Goal: Task Accomplishment & Management: Manage account settings

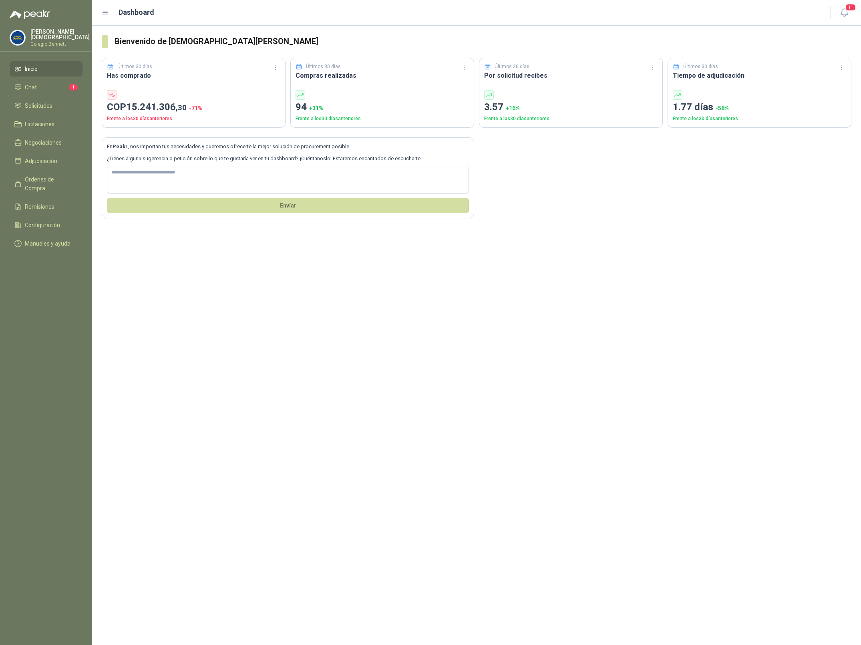
click at [52, 42] on p "Colegio Bennett" at bounding box center [59, 44] width 59 height 5
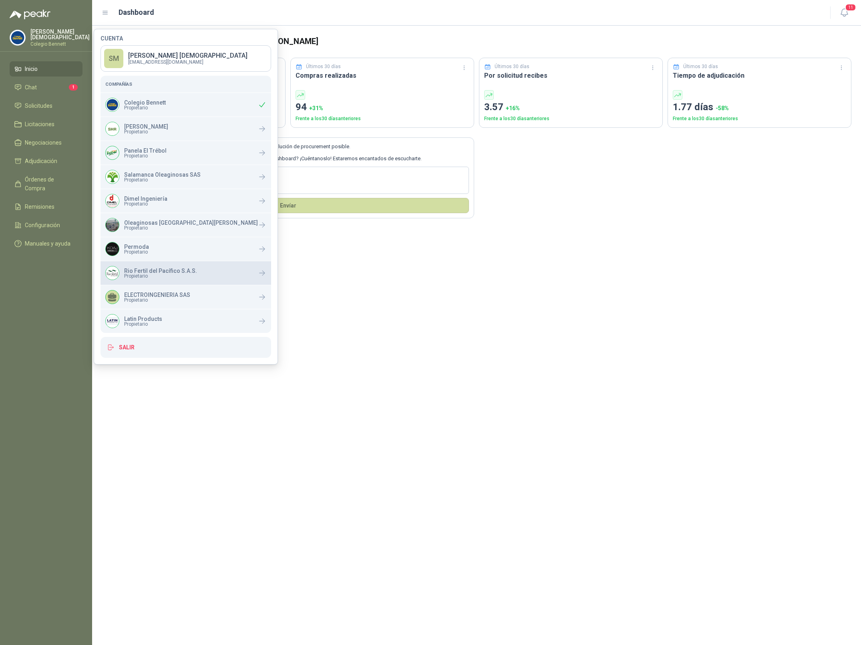
click at [159, 277] on span "Propietario" at bounding box center [160, 276] width 73 height 5
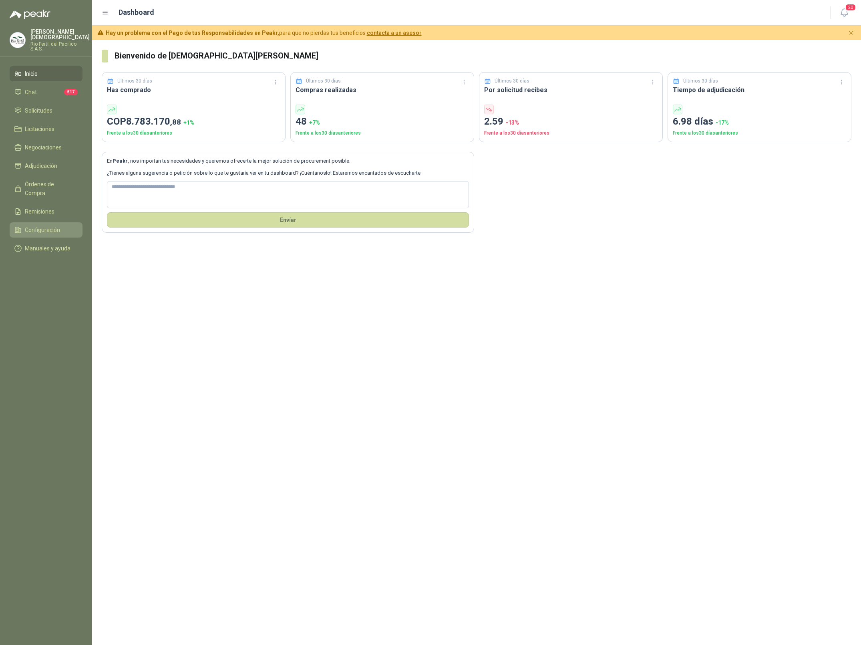
click at [46, 226] on span "Configuración" at bounding box center [42, 230] width 35 height 9
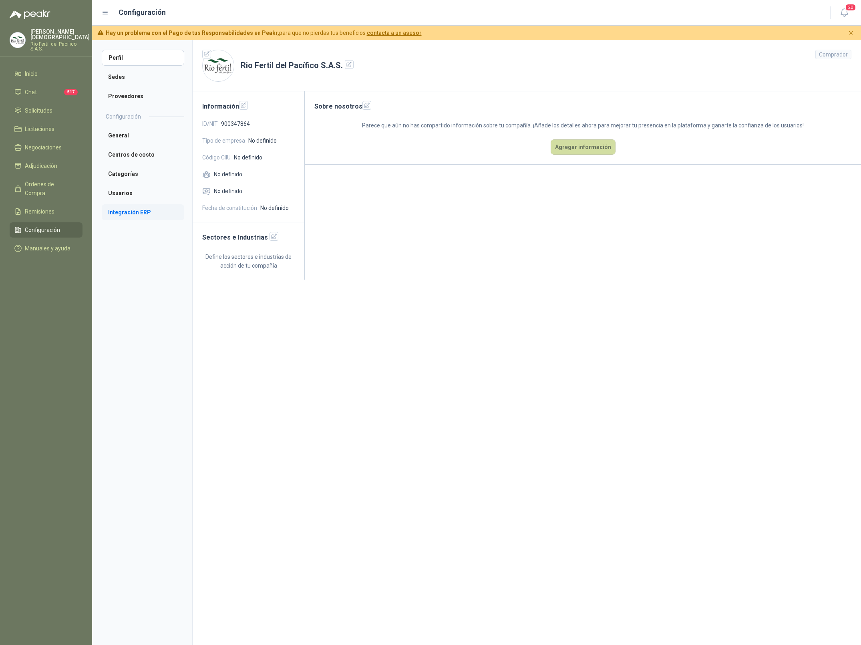
click at [141, 209] on li "Integración ERP" at bounding box center [143, 212] width 83 height 16
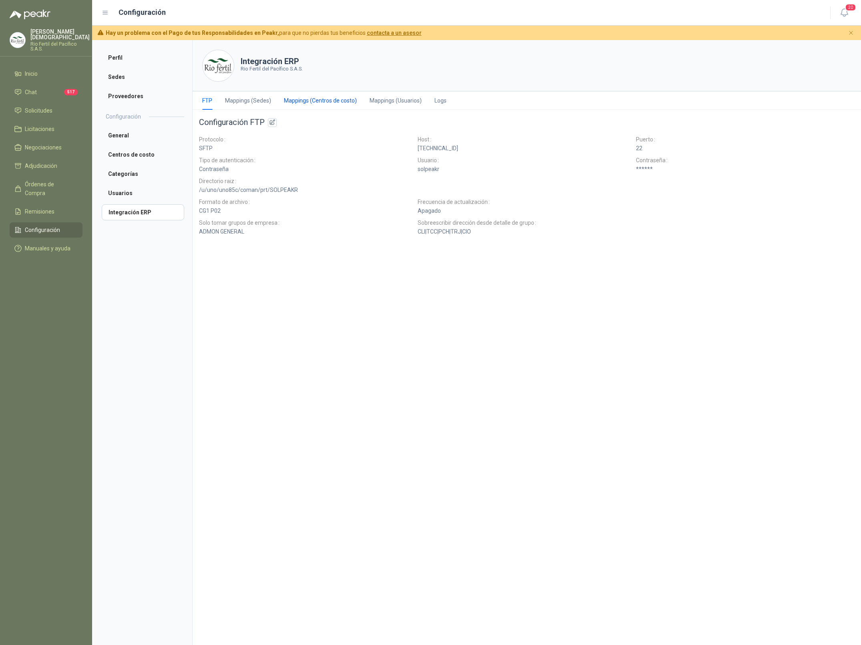
click at [320, 98] on div "Mappings (Centros de costo)" at bounding box center [320, 100] width 73 height 9
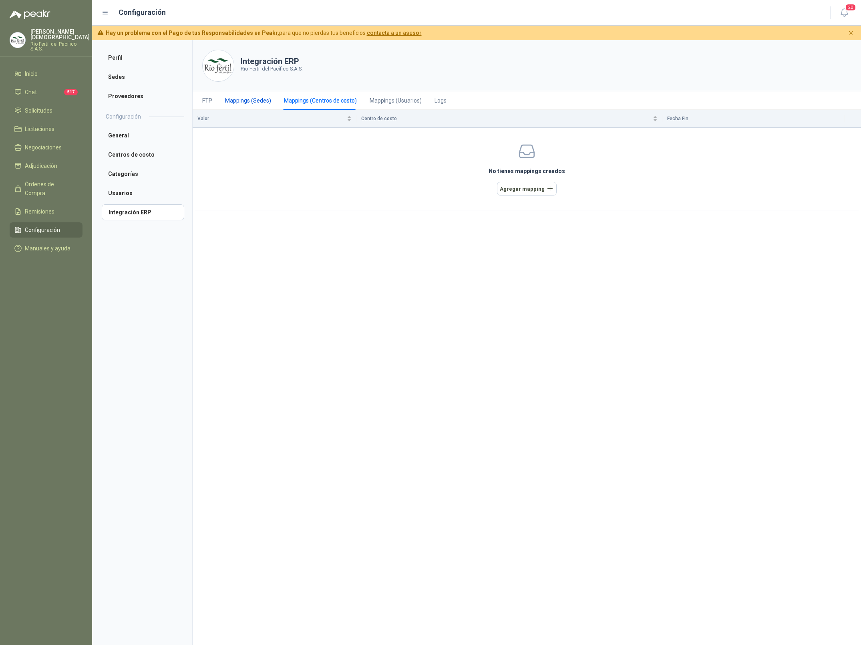
click at [244, 98] on div "Mappings (Sedes)" at bounding box center [248, 100] width 46 height 9
click at [308, 100] on div "Mappings (Centros de costo)" at bounding box center [320, 100] width 73 height 9
click at [254, 103] on div "Mappings (Sedes)" at bounding box center [248, 100] width 46 height 9
click at [298, 101] on div "Mappings (Centros de costo)" at bounding box center [320, 100] width 73 height 9
click at [248, 103] on div "Mappings (Sedes)" at bounding box center [248, 100] width 46 height 9
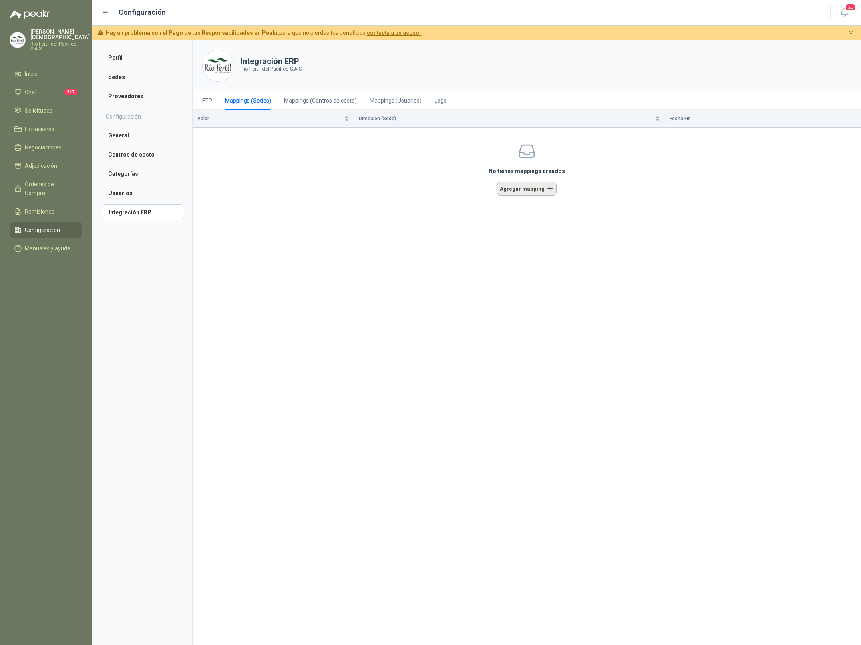
click at [534, 191] on button "Agregar mapping" at bounding box center [527, 188] width 60 height 13
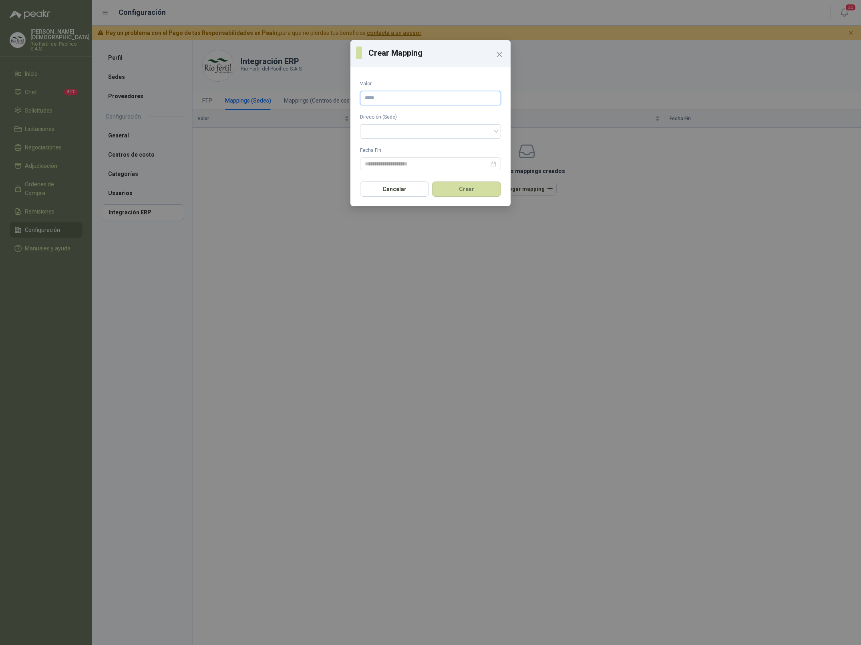
click at [414, 101] on input "Valor" at bounding box center [430, 98] width 141 height 14
click at [417, 131] on span at bounding box center [430, 131] width 131 height 12
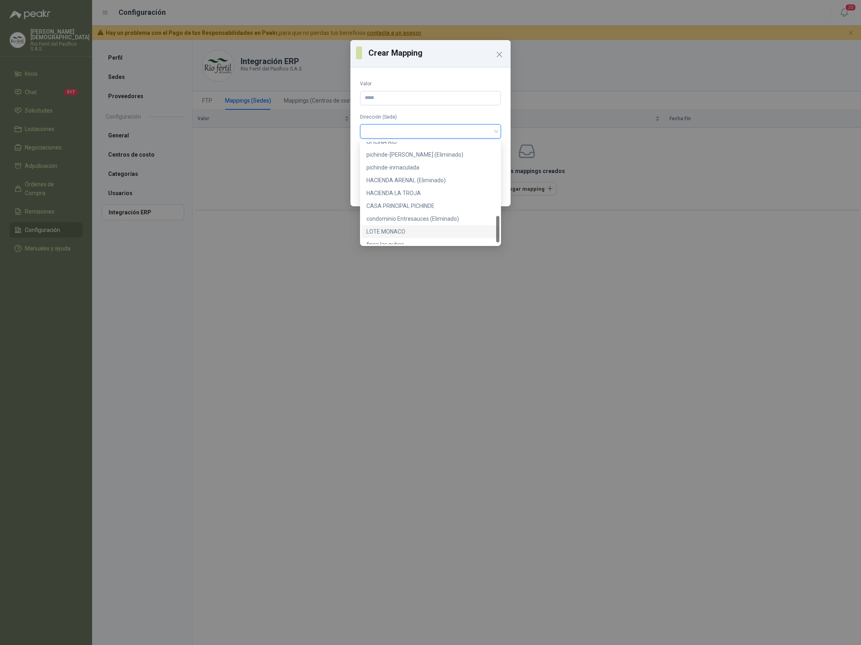
scroll to position [283, 0]
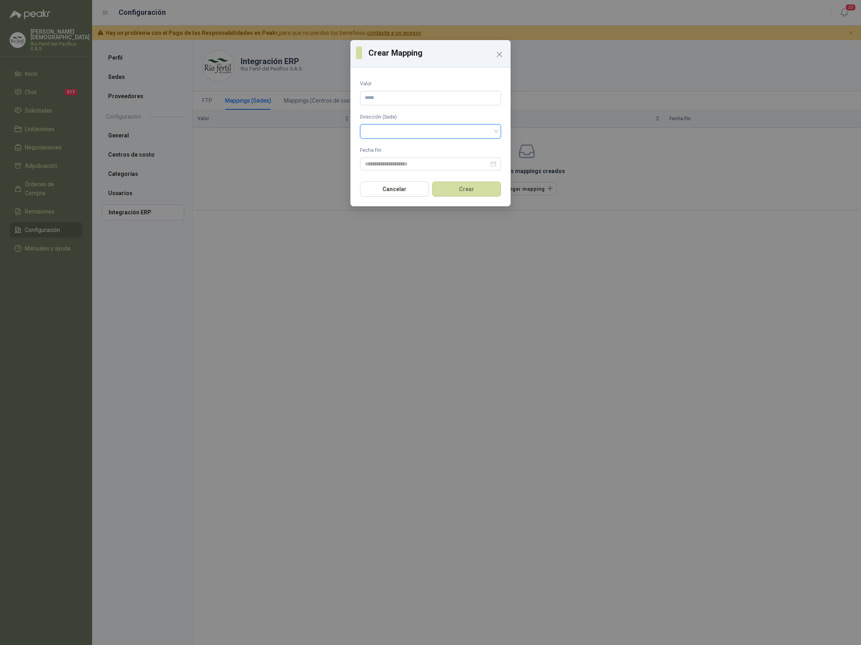
click at [336, 343] on div "Crear Mapping Valor Dirección (Sede) Fecha Fin Cancelar Crear" at bounding box center [430, 322] width 861 height 645
click at [464, 101] on input "Valor" at bounding box center [430, 98] width 141 height 14
click at [418, 128] on span at bounding box center [430, 131] width 131 height 12
type input "******"
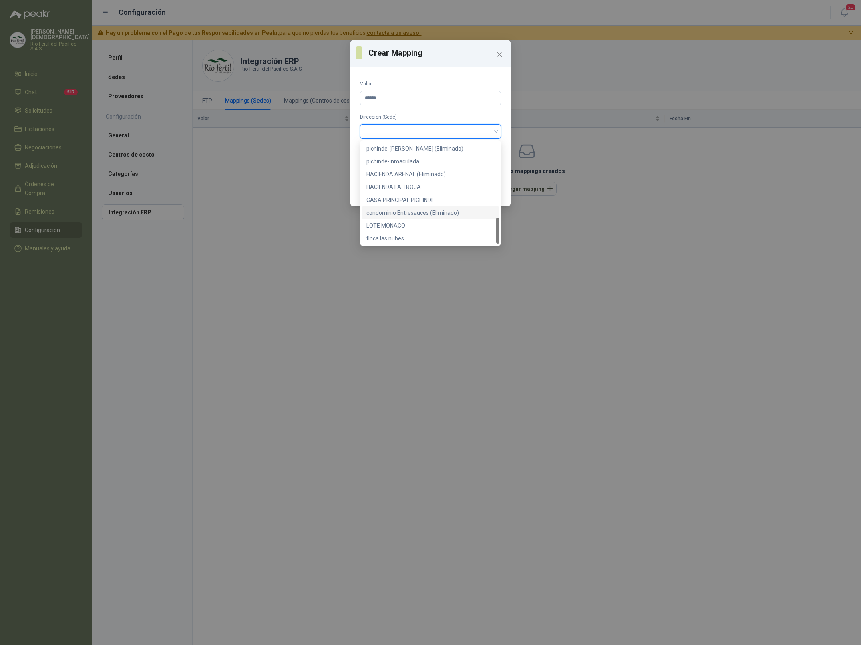
scroll to position [290, 0]
click at [416, 191] on div "HACIENDA LA TROJA" at bounding box center [431, 191] width 128 height 9
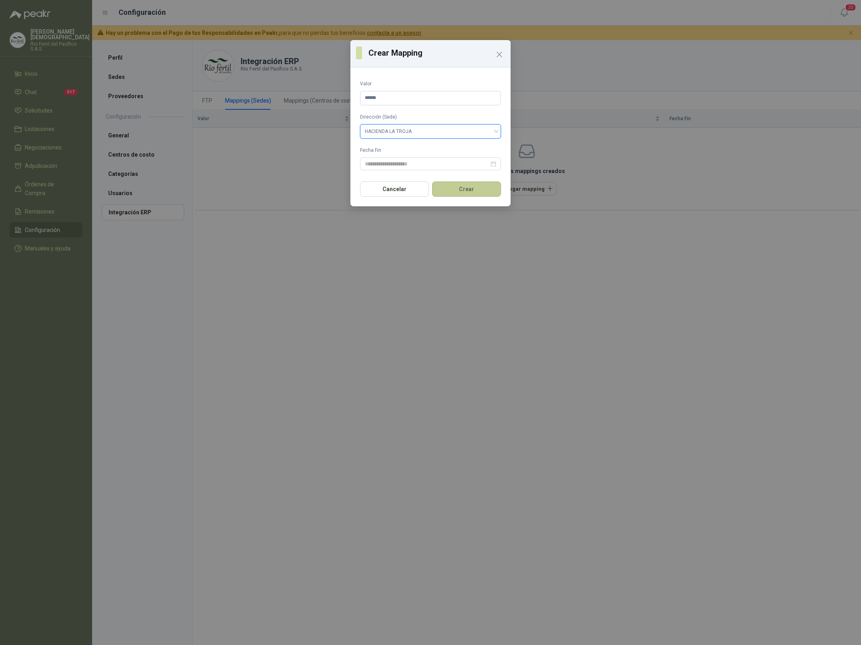
click at [470, 189] on button "Crear" at bounding box center [466, 188] width 69 height 15
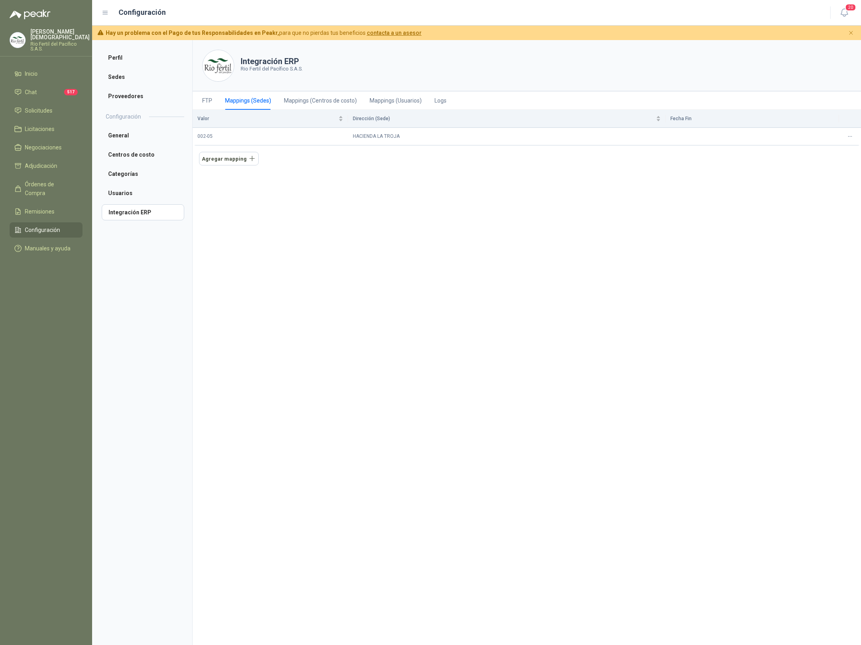
click at [61, 42] on p "Rio Fertil del Pacífico S.A.S." at bounding box center [59, 47] width 59 height 10
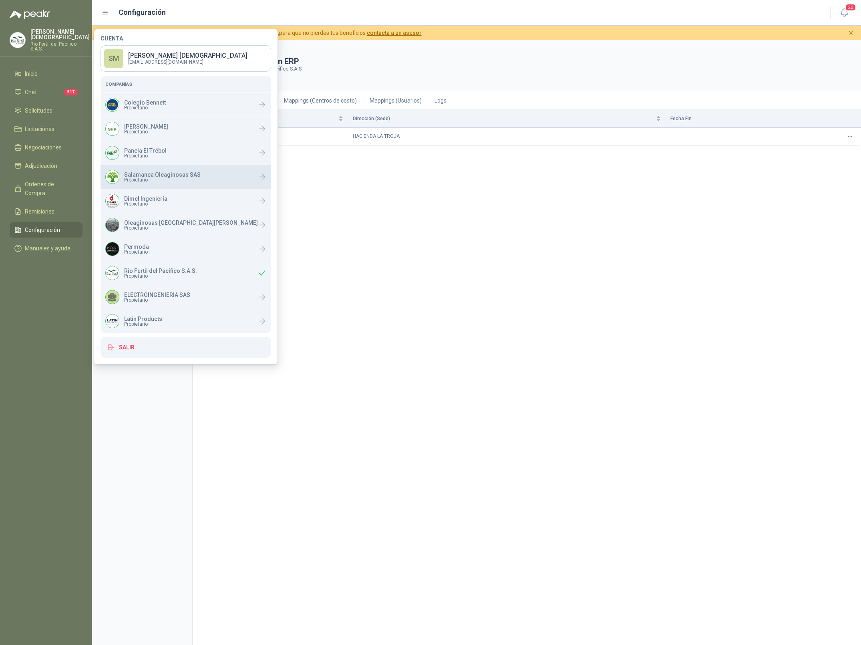
click at [163, 173] on p "Salamanca Oleaginosas SAS" at bounding box center [162, 175] width 77 height 6
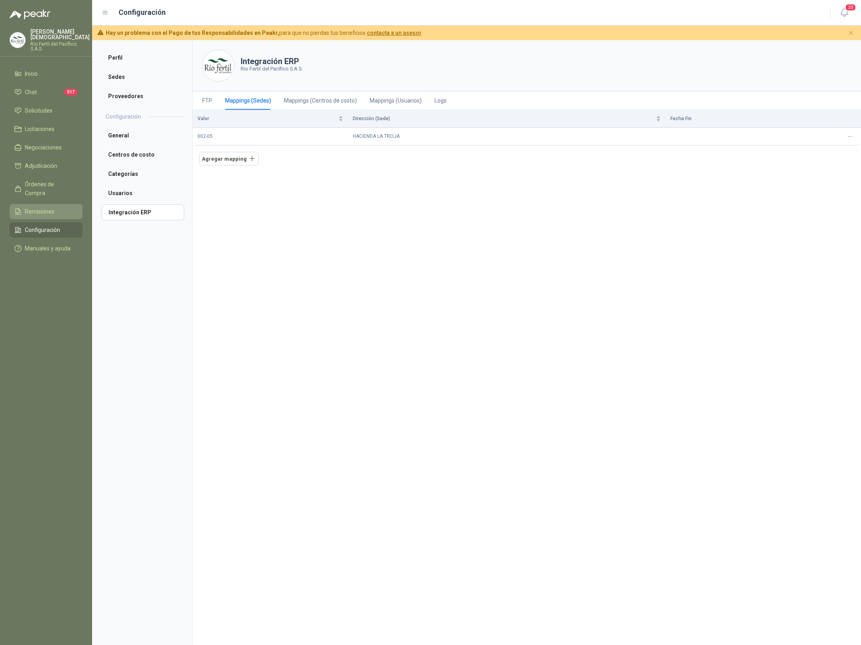
click at [42, 207] on span "Remisiones" at bounding box center [40, 211] width 30 height 9
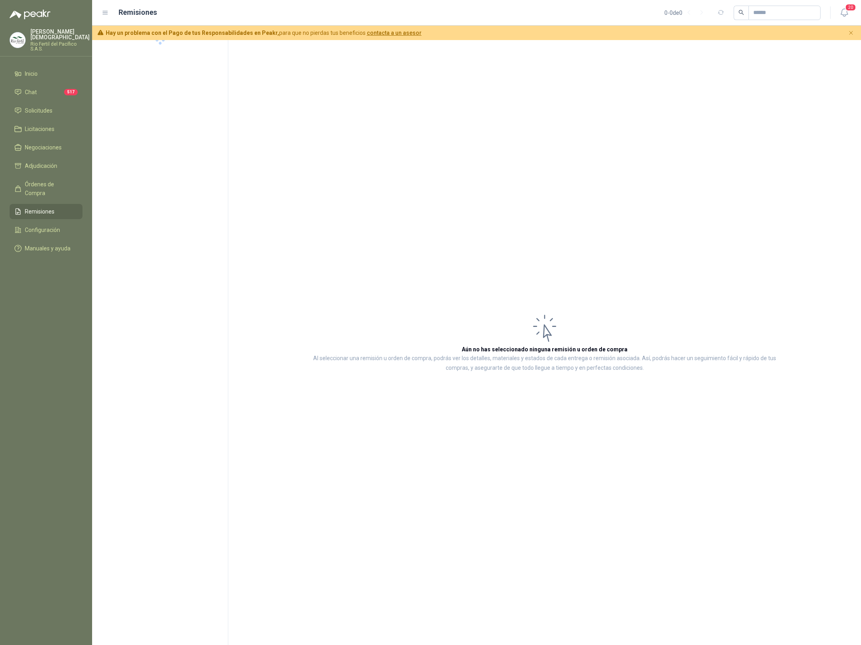
click at [50, 207] on span "Remisiones" at bounding box center [40, 211] width 30 height 9
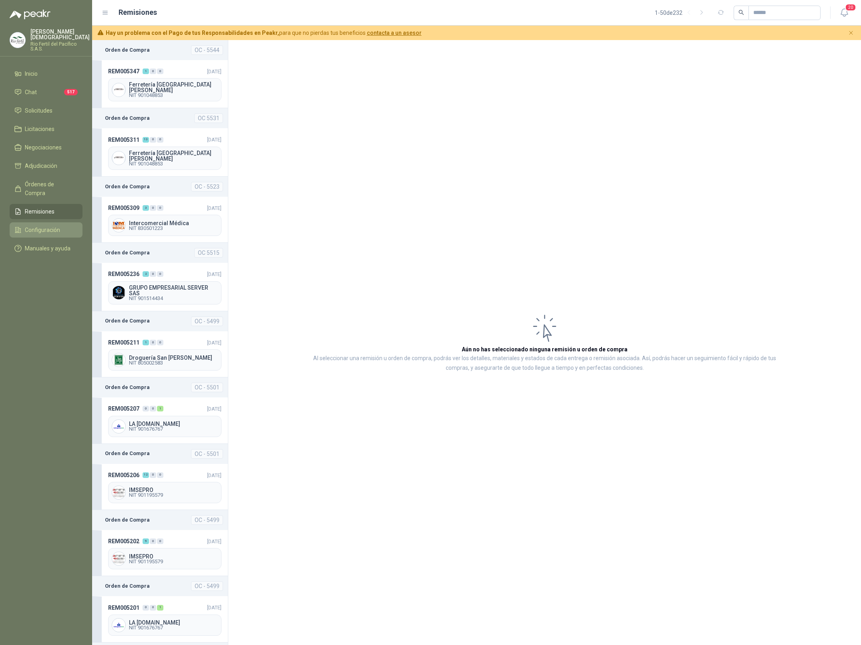
click at [50, 226] on span "Configuración" at bounding box center [42, 230] width 35 height 9
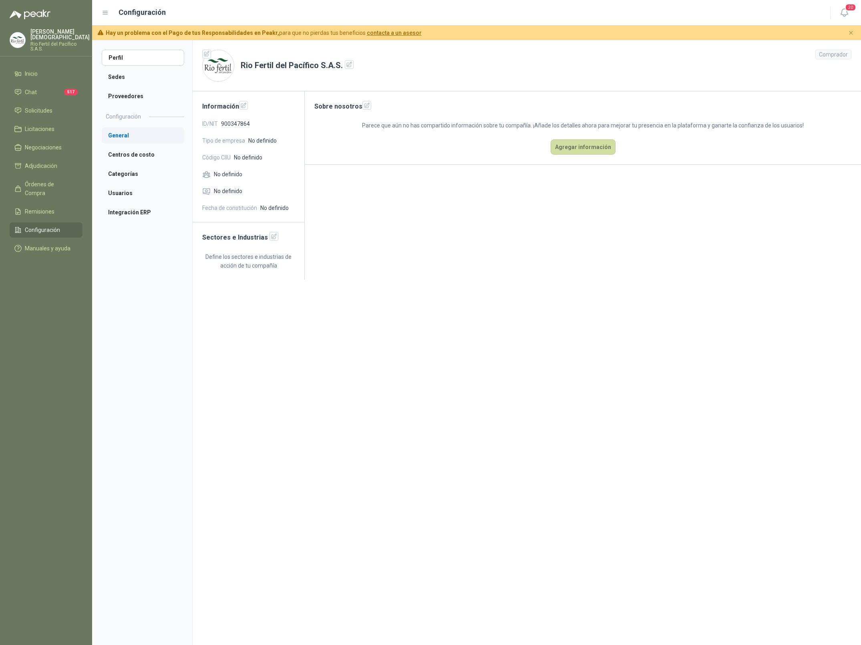
click at [132, 134] on li "General" at bounding box center [143, 135] width 83 height 16
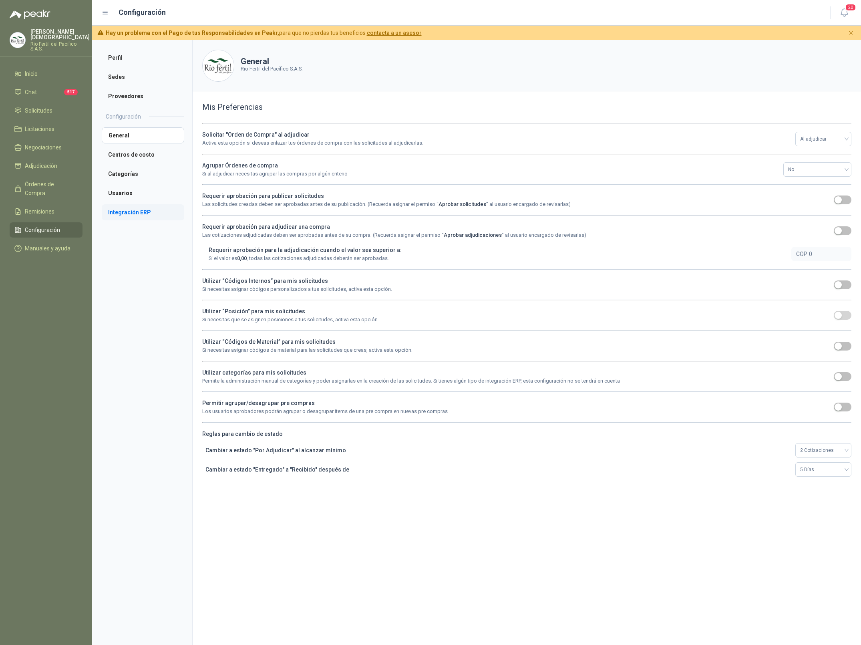
click at [128, 213] on li "Integración ERP" at bounding box center [143, 212] width 83 height 16
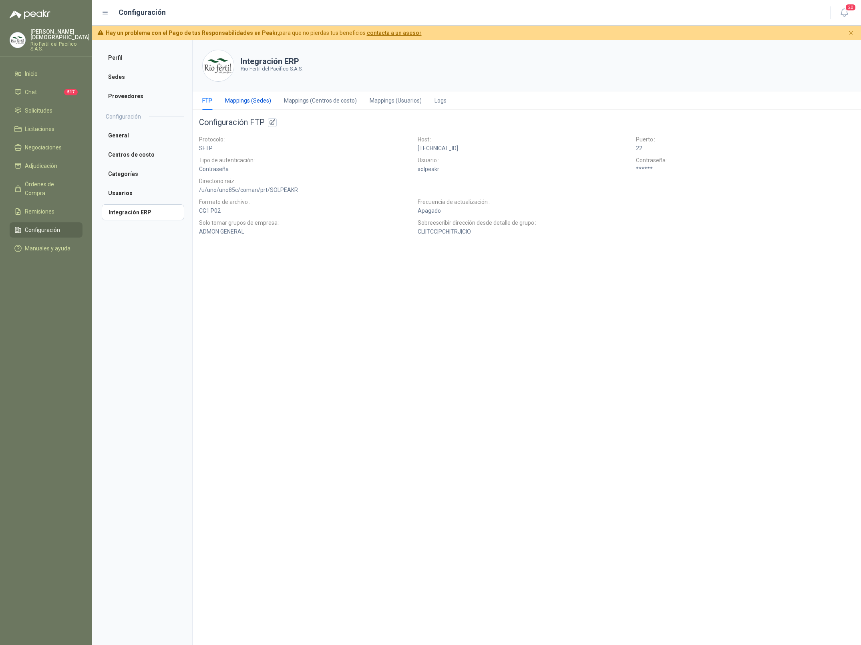
click at [243, 103] on div "Mappings (Sedes)" at bounding box center [248, 100] width 46 height 9
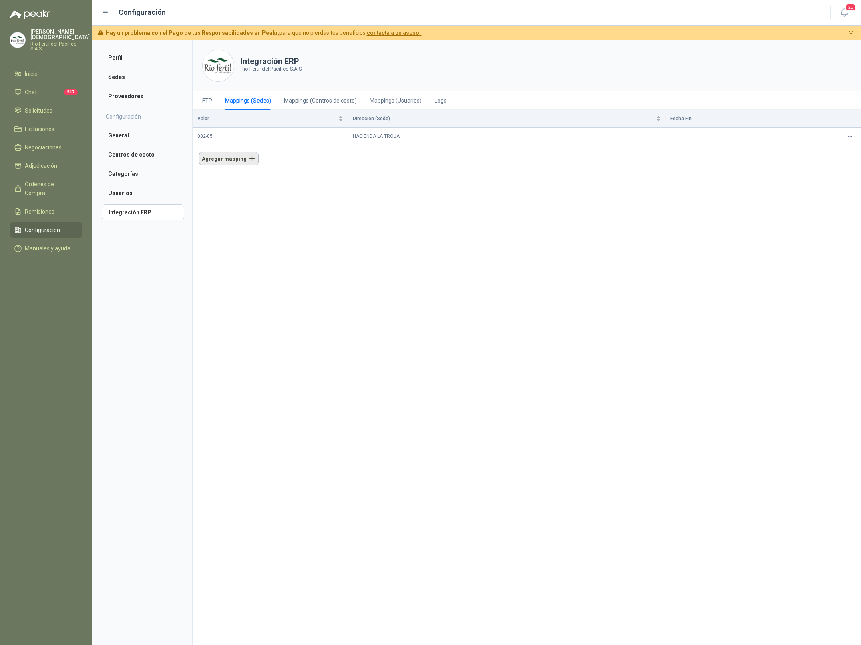
click at [211, 157] on button "Agregar mapping" at bounding box center [229, 158] width 60 height 13
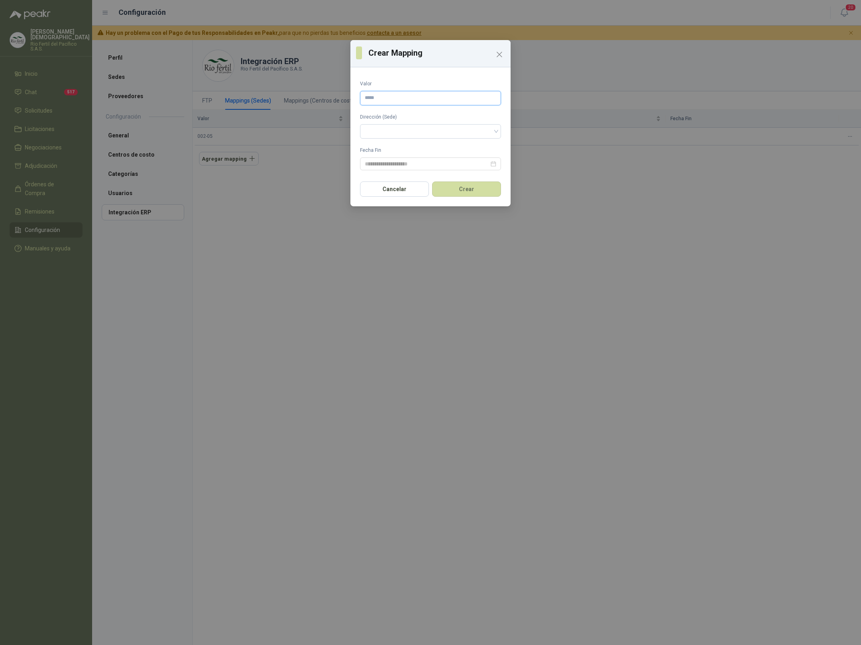
click at [415, 98] on input "Valor" at bounding box center [430, 98] width 141 height 14
click at [417, 129] on span at bounding box center [430, 131] width 131 height 12
type input "******"
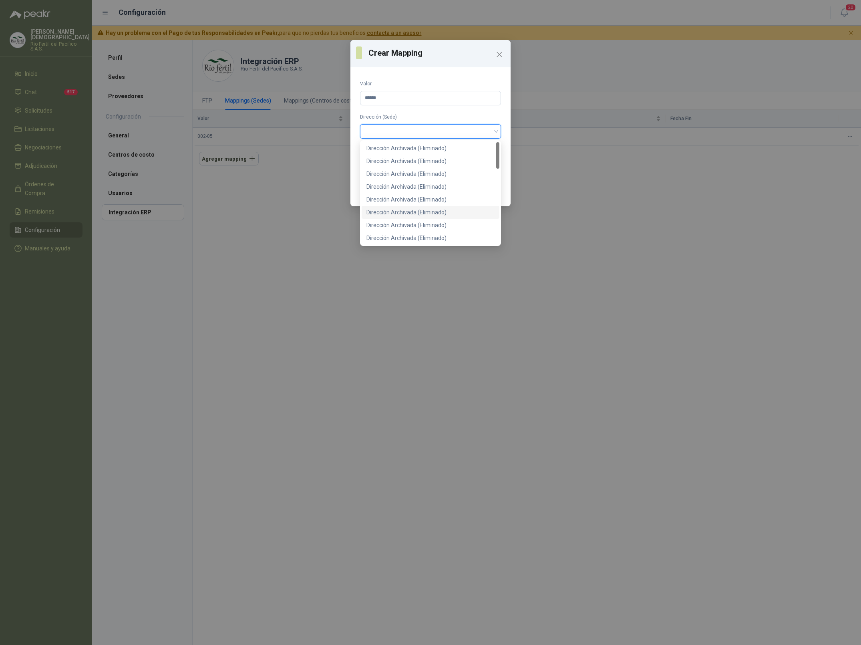
scroll to position [295, 0]
click at [416, 185] on div "HACIENDA LA TROJA" at bounding box center [431, 186] width 128 height 9
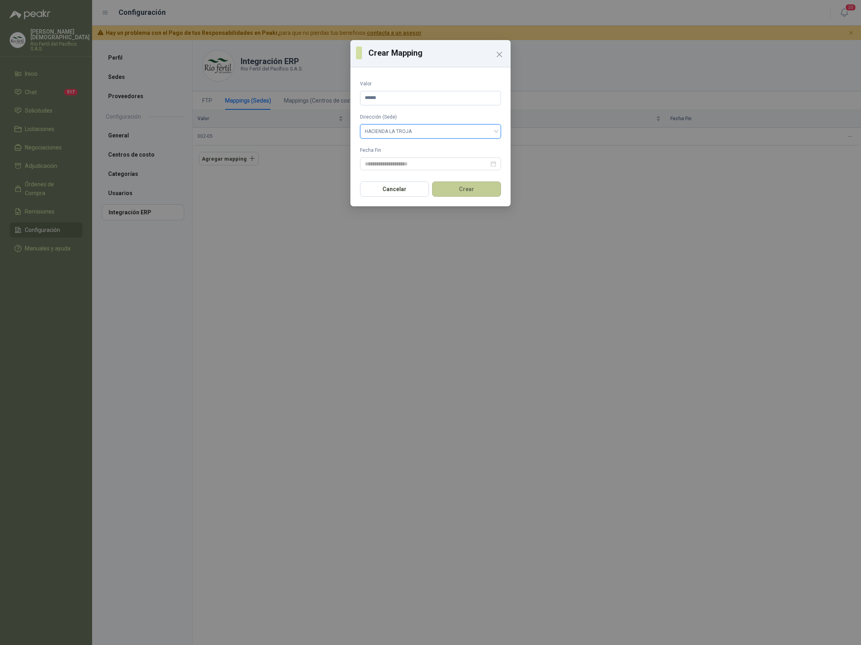
click at [460, 187] on button "Crear" at bounding box center [466, 188] width 69 height 15
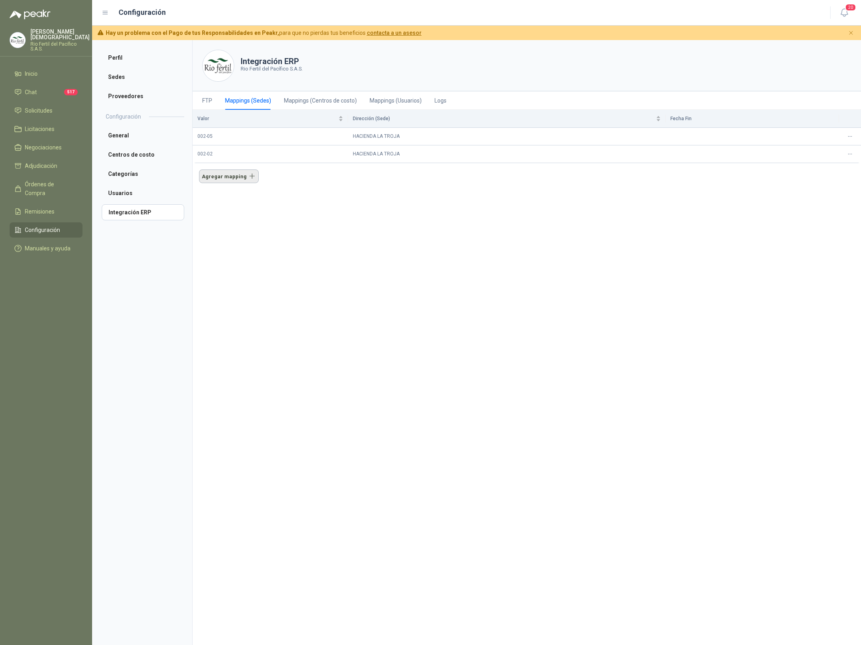
click at [230, 173] on button "Agregar mapping" at bounding box center [229, 175] width 60 height 13
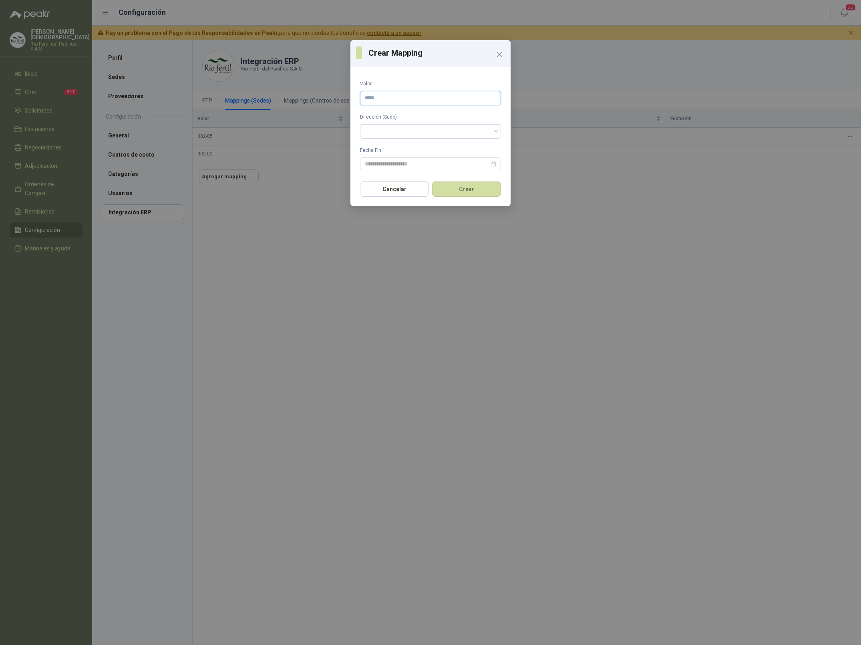
click at [396, 97] on input "Valor" at bounding box center [430, 98] width 141 height 14
click at [397, 141] on form "Valor Dirección (Sede) Fecha Fin" at bounding box center [430, 125] width 141 height 90
drag, startPoint x: 397, startPoint y: 132, endPoint x: 406, endPoint y: 135, distance: 9.0
click at [397, 132] on span at bounding box center [430, 131] width 131 height 12
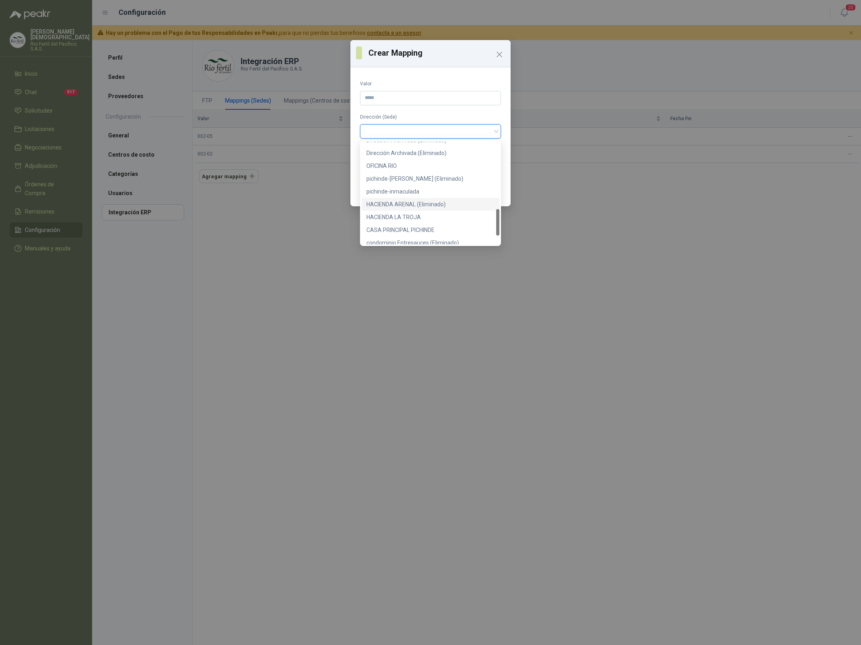
scroll to position [258, 0]
click at [408, 169] on div "OFICINA RIO" at bounding box center [431, 172] width 128 height 9
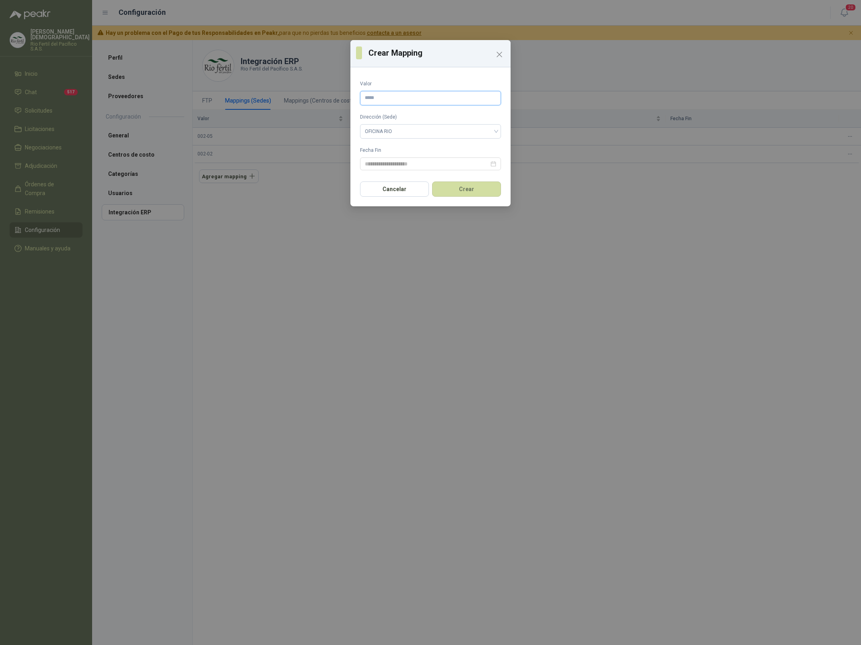
click at [379, 97] on input "Valor" at bounding box center [430, 98] width 141 height 14
type input "******"
click at [459, 192] on button "Crear" at bounding box center [466, 188] width 69 height 15
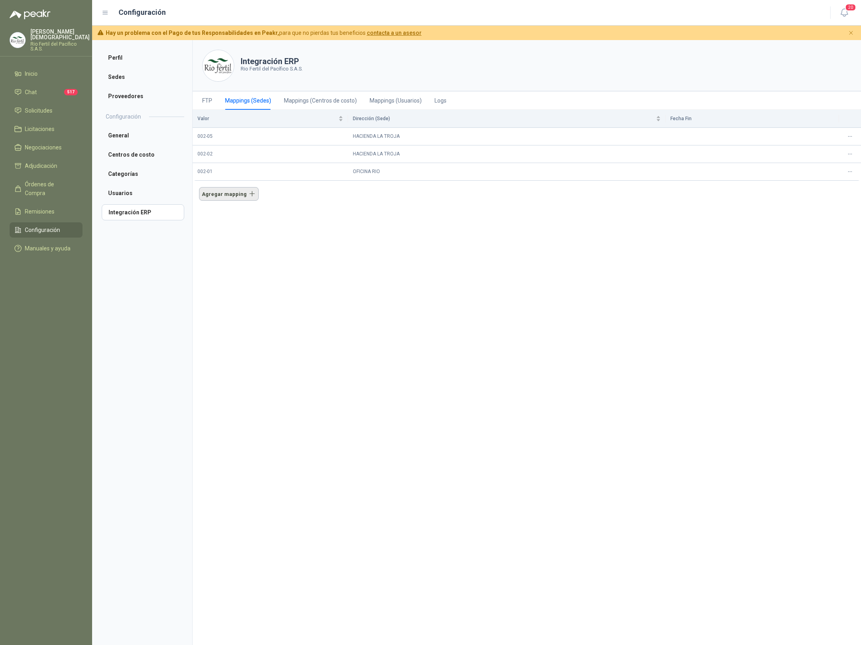
click at [232, 199] on button "Agregar mapping" at bounding box center [229, 193] width 60 height 13
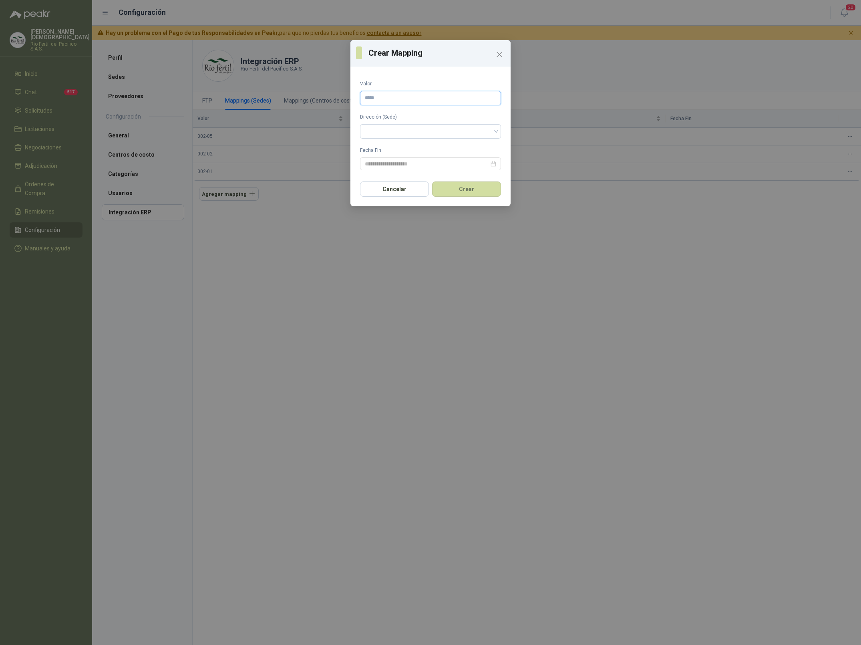
click at [405, 100] on input "Valor" at bounding box center [430, 98] width 141 height 14
click at [417, 130] on span at bounding box center [430, 131] width 131 height 12
type input "******"
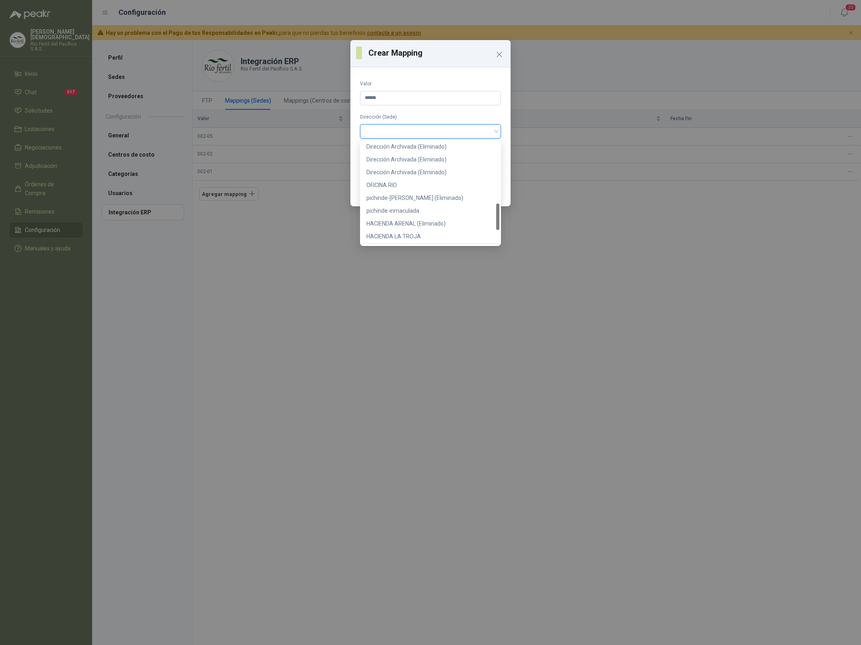
scroll to position [240, 0]
click at [401, 191] on div "OFICINA RIO" at bounding box center [431, 190] width 128 height 9
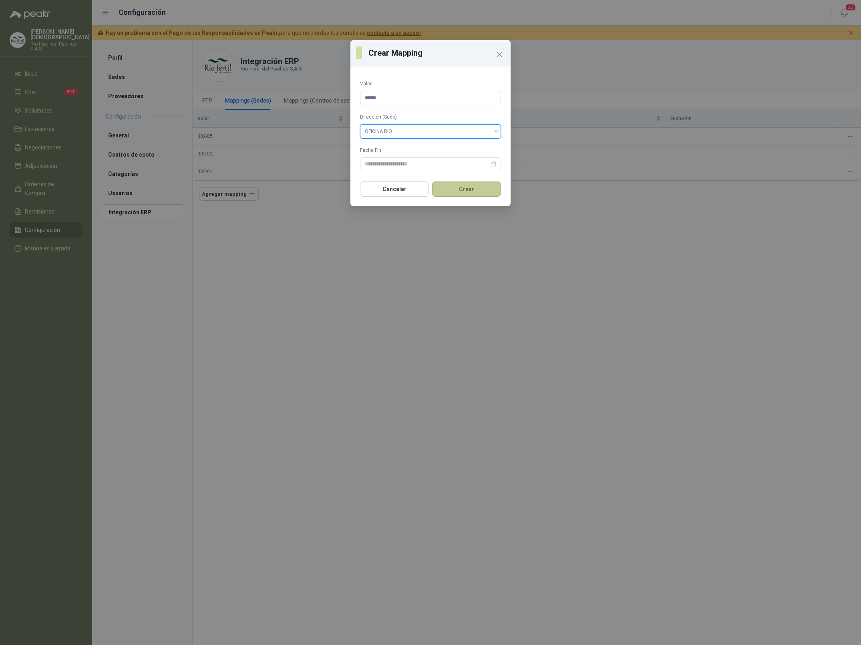
click at [460, 189] on button "Crear" at bounding box center [466, 188] width 69 height 15
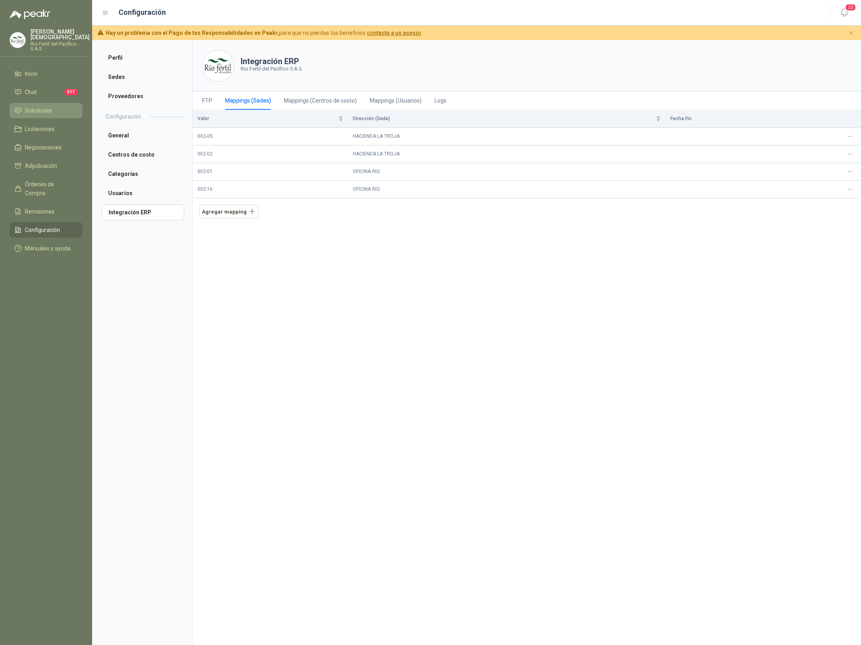
click at [47, 106] on span "Solicitudes" at bounding box center [39, 110] width 28 height 9
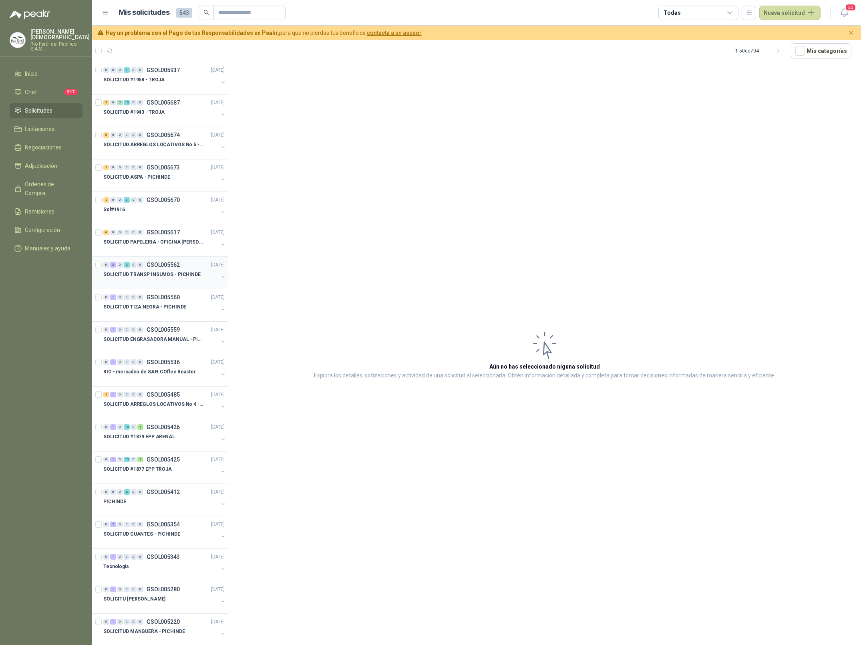
scroll to position [1051, 0]
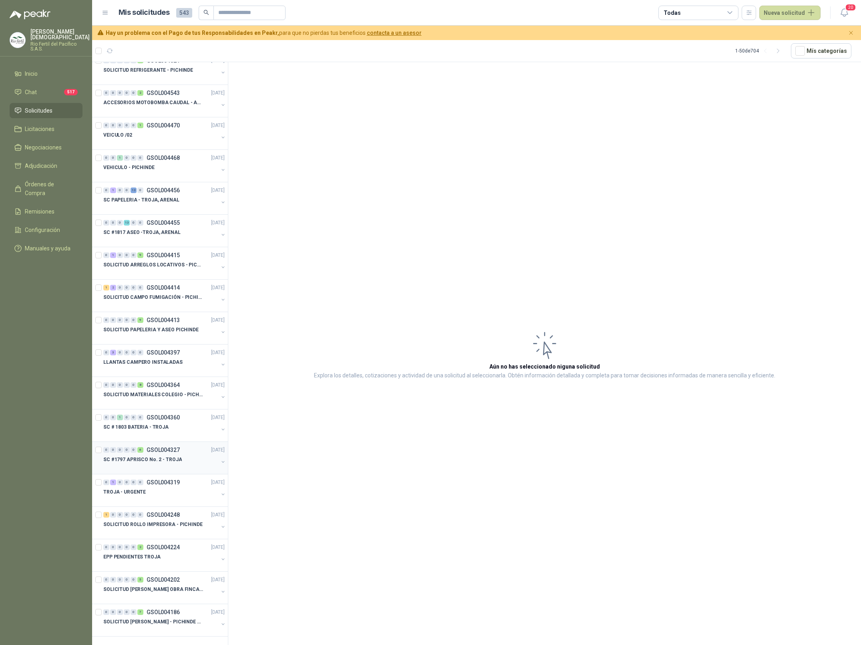
click at [165, 461] on p "SC #1797 APRISCO No. 2 - TROJA" at bounding box center [142, 460] width 79 height 8
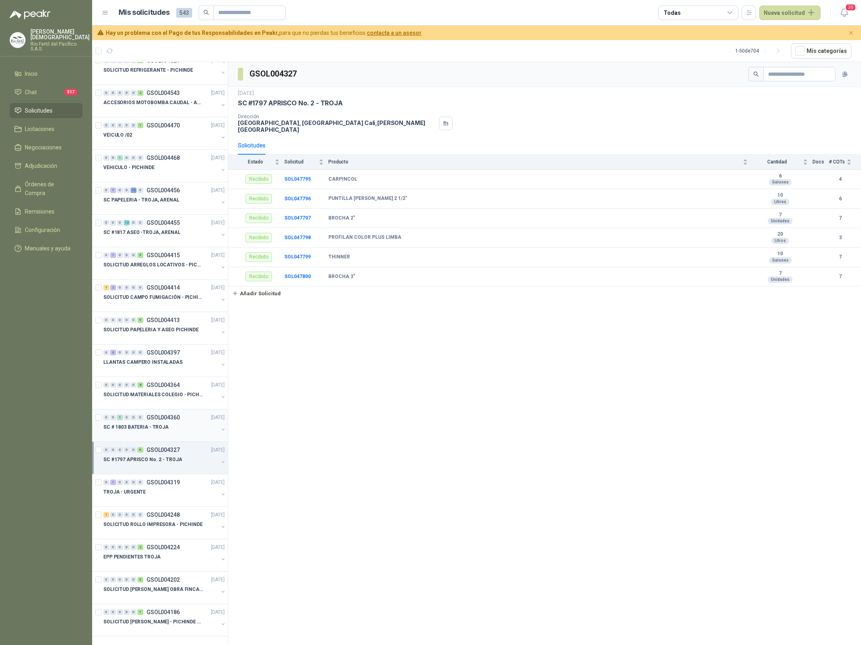
click at [173, 423] on div "SC # 1803 BATERIA - TROJA" at bounding box center [160, 427] width 115 height 10
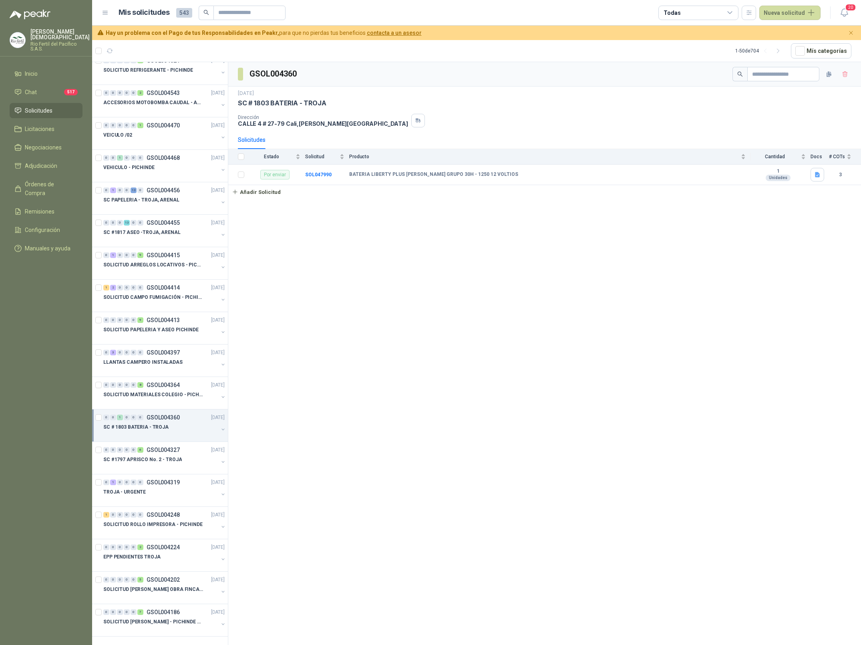
click at [713, 11] on div "Todas" at bounding box center [699, 13] width 80 height 14
click at [703, 48] on div "99+ Por cotizar" at bounding box center [688, 45] width 41 height 6
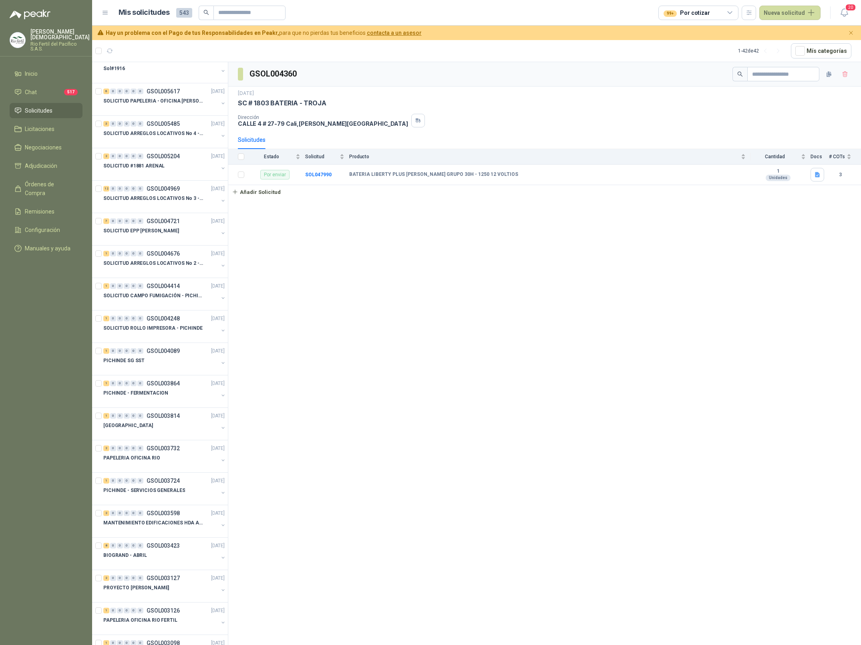
click at [652, 255] on div "GSOL004360 4 jul, 2025 SC # 1803 BATERIA - TROJA Dirección CALLE 4 # 27-79 Cali…" at bounding box center [544, 355] width 633 height 586
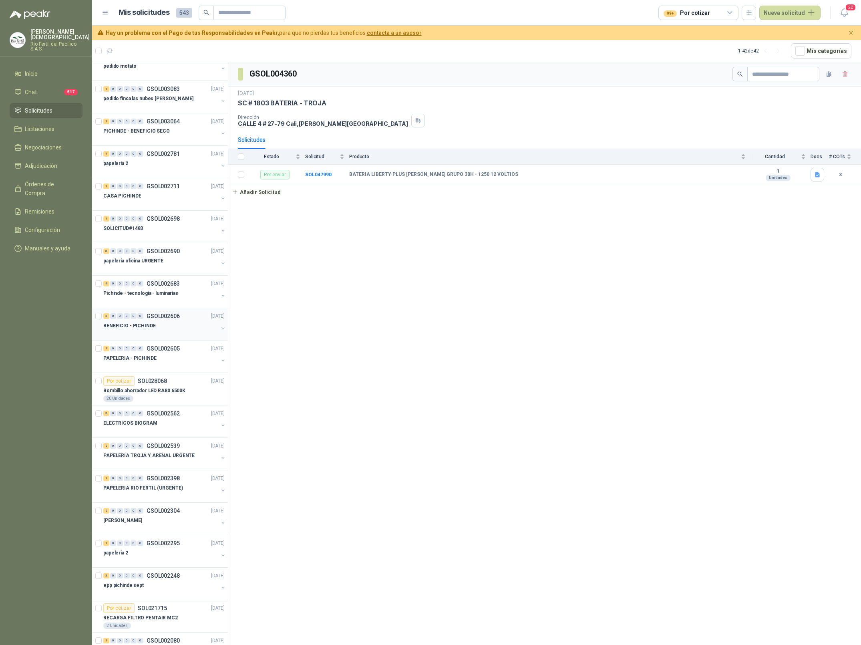
scroll to position [791, 0]
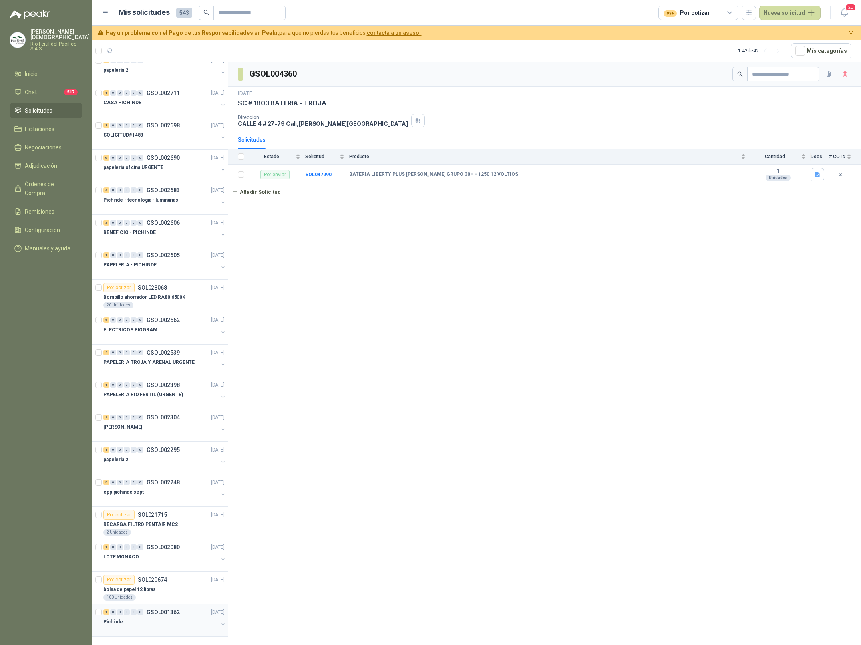
click at [162, 617] on div "Pichinde" at bounding box center [160, 622] width 115 height 10
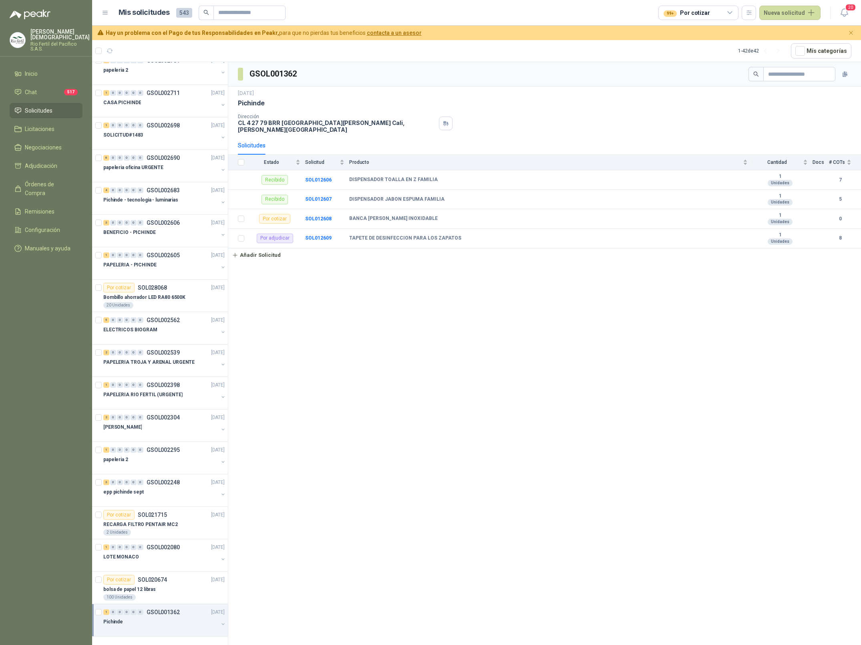
click at [145, 621] on div "Pichinde" at bounding box center [160, 622] width 115 height 10
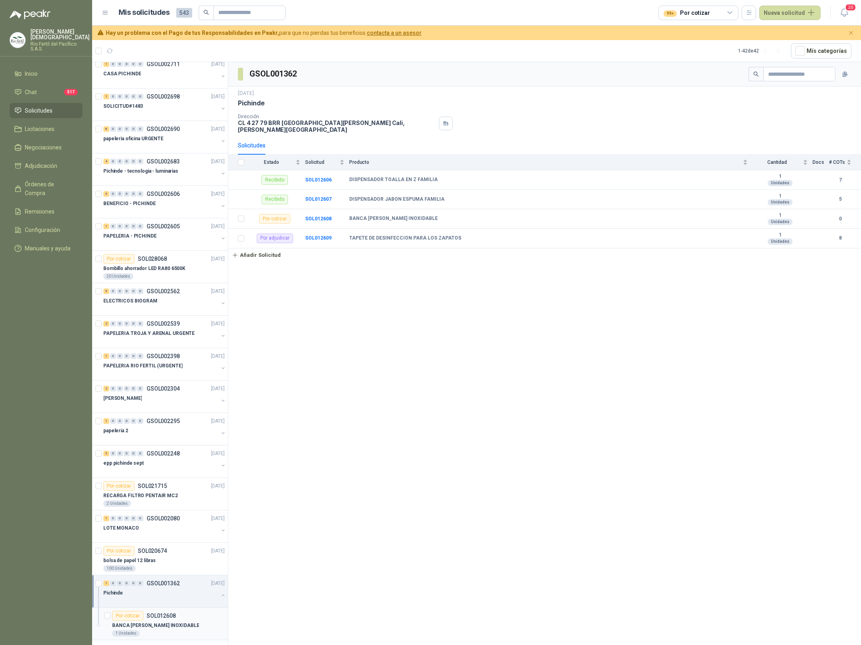
scroll to position [814, 0]
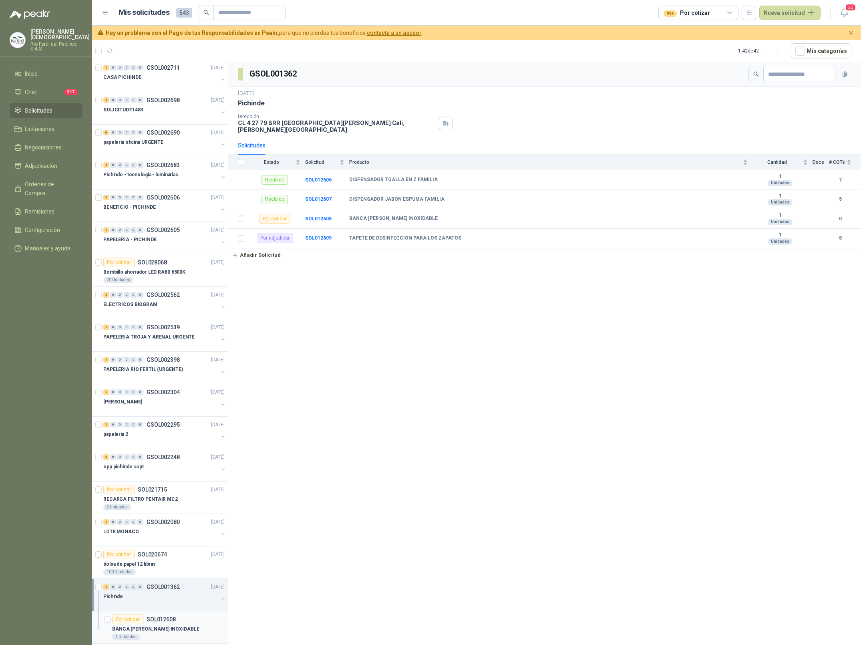
click at [179, 621] on div "Por cotizar SOL012608" at bounding box center [168, 619] width 113 height 10
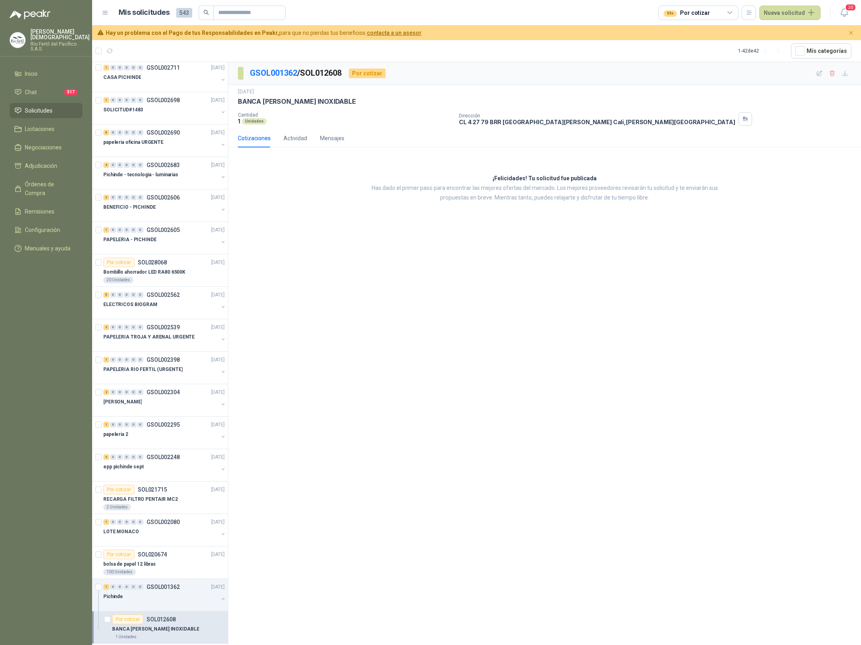
scroll to position [824, 0]
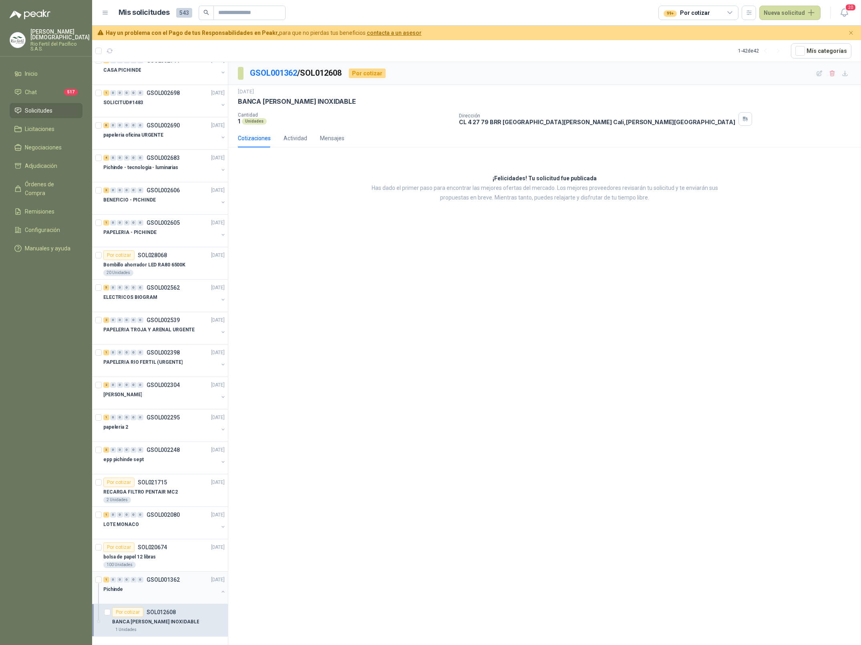
click at [119, 586] on p "Pichinde" at bounding box center [113, 590] width 20 height 8
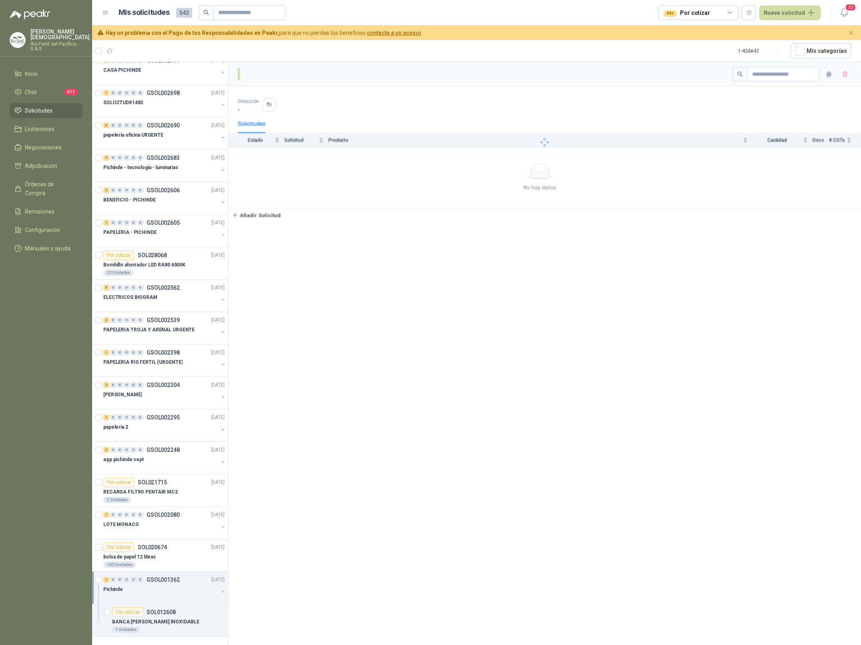
click at [147, 590] on div "Pichinde" at bounding box center [160, 589] width 115 height 10
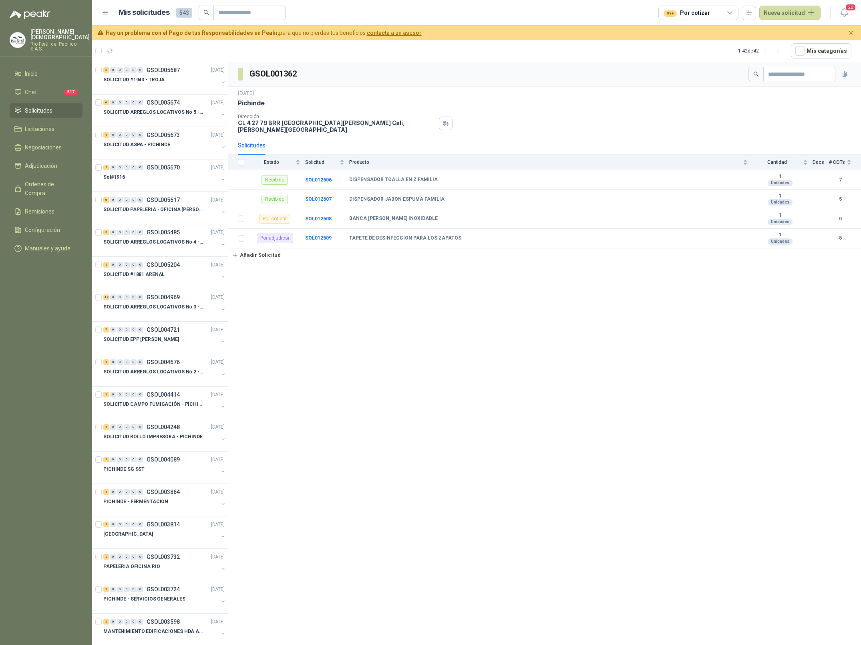
scroll to position [0, 0]
click at [40, 42] on p "Rio Fertil del Pacífico S.A.S." at bounding box center [59, 47] width 59 height 10
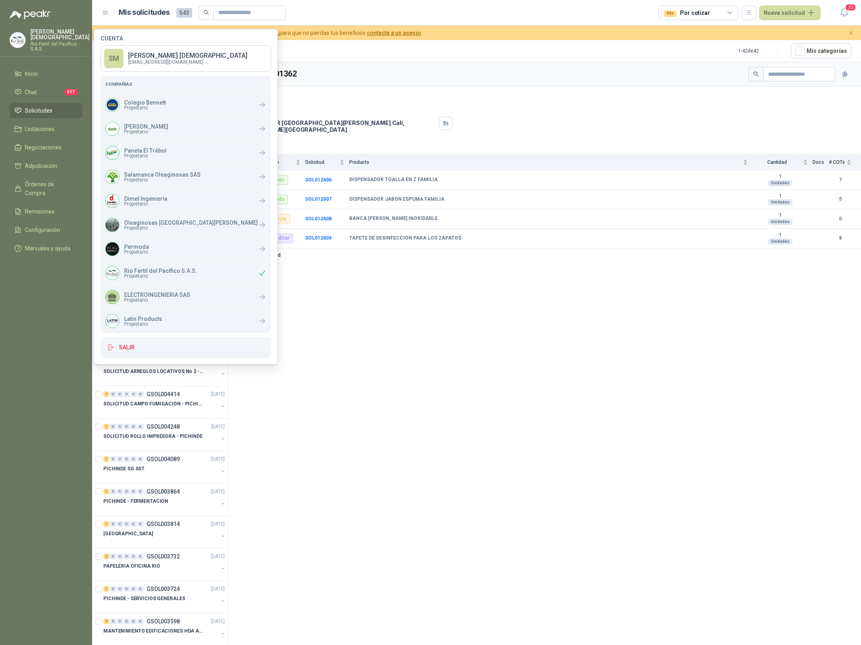
click at [293, 348] on div "GSOL001362 6 feb, 2024 Pichinde Dirección CL 4 27 79 BRR SAN FERNANDO Cali , Va…" at bounding box center [544, 355] width 633 height 586
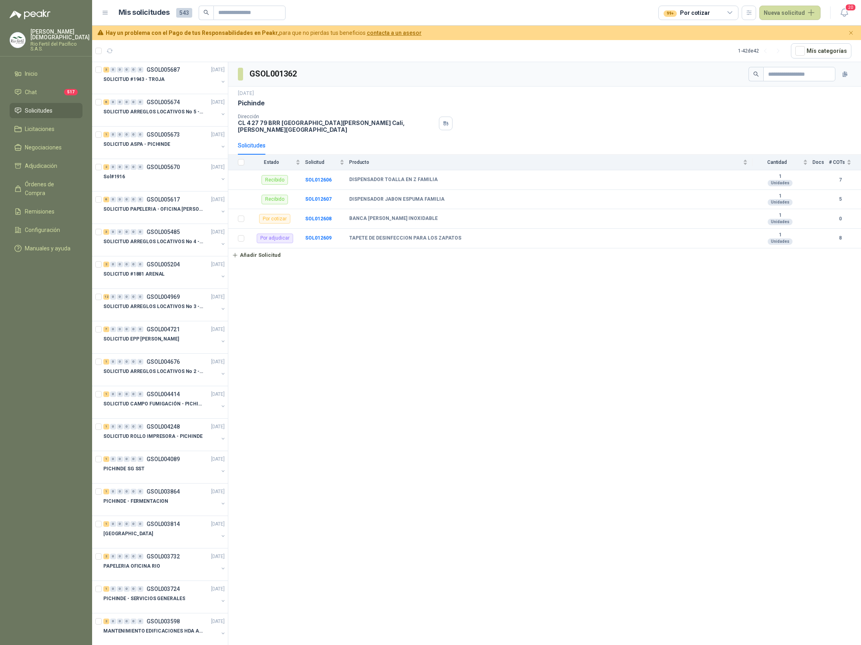
click at [701, 11] on div "99+ Por cotizar" at bounding box center [687, 12] width 46 height 9
click at [696, 34] on div "Todas" at bounding box center [683, 31] width 30 height 6
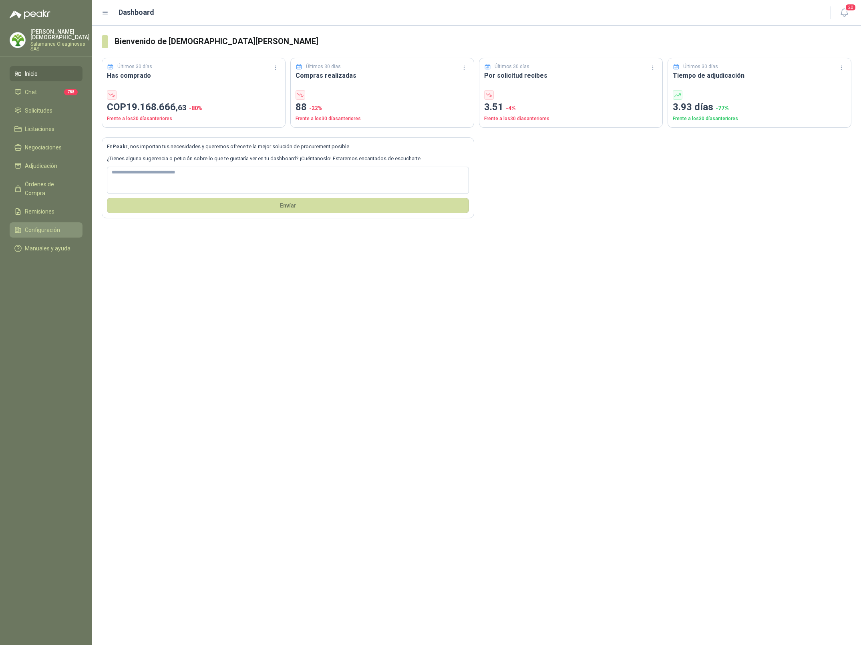
click at [46, 226] on span "Configuración" at bounding box center [42, 230] width 35 height 9
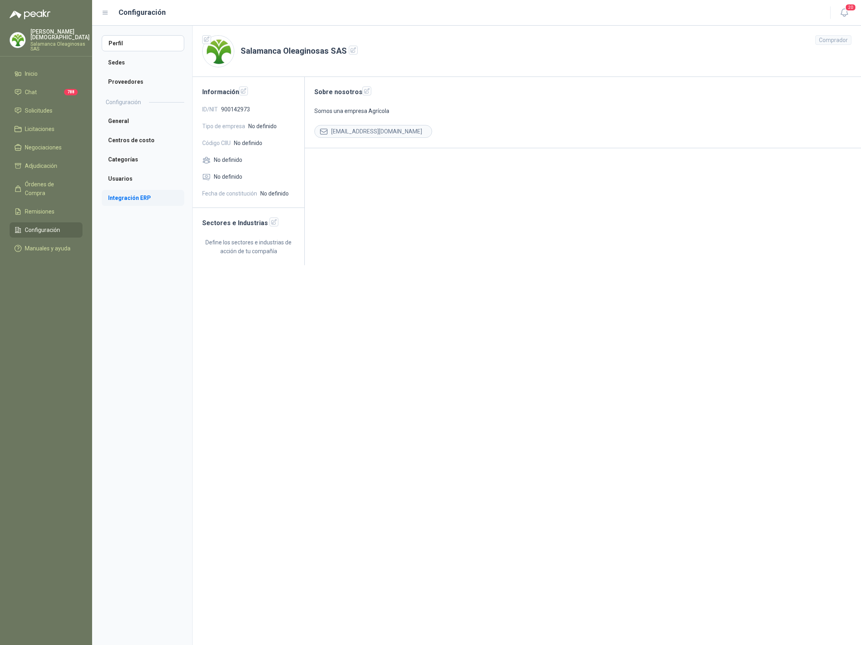
click at [139, 198] on li "Integración ERP" at bounding box center [143, 198] width 83 height 16
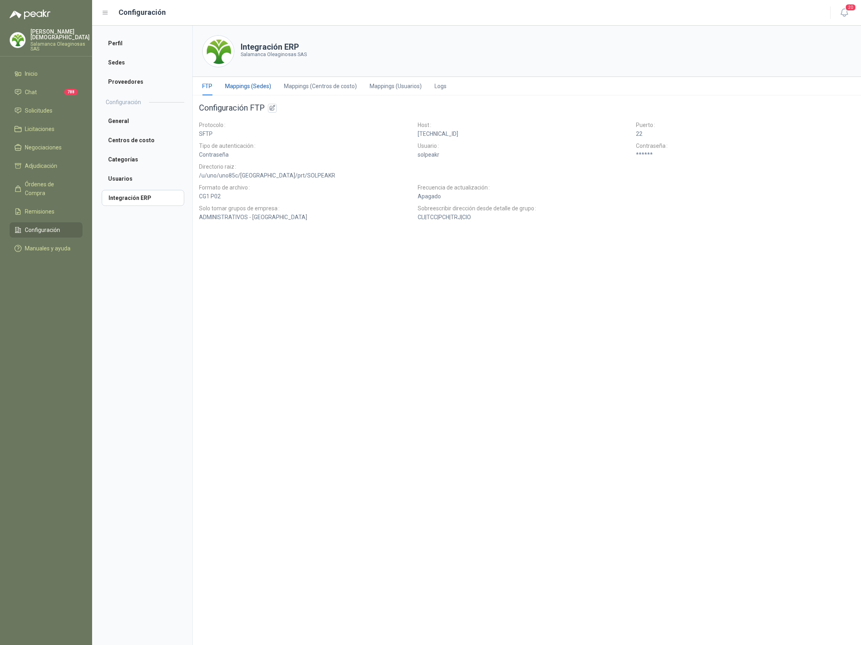
click at [260, 88] on div "Mappings (Sedes)" at bounding box center [248, 86] width 46 height 9
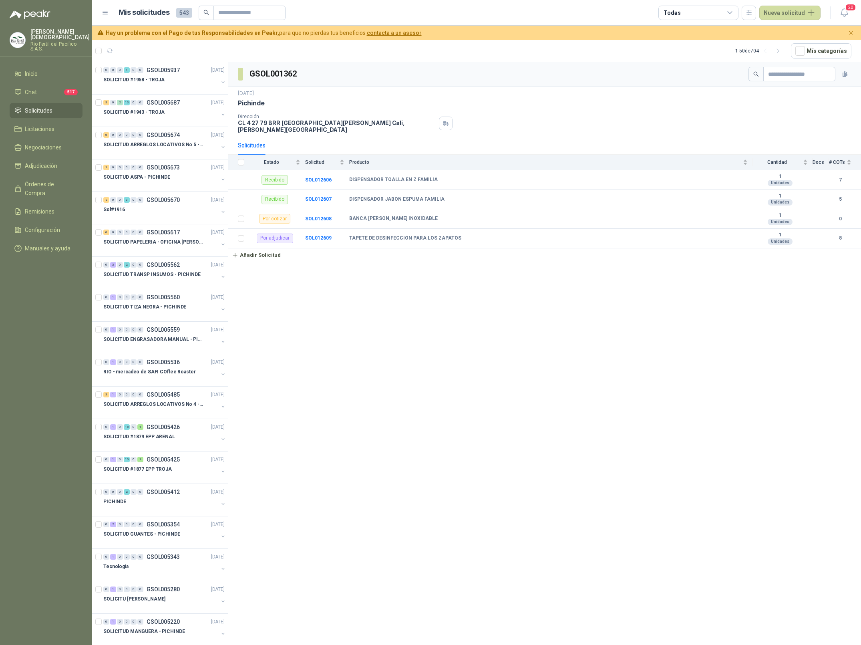
click at [56, 42] on p "Rio Fertil del Pacífico S.A.S." at bounding box center [59, 47] width 59 height 10
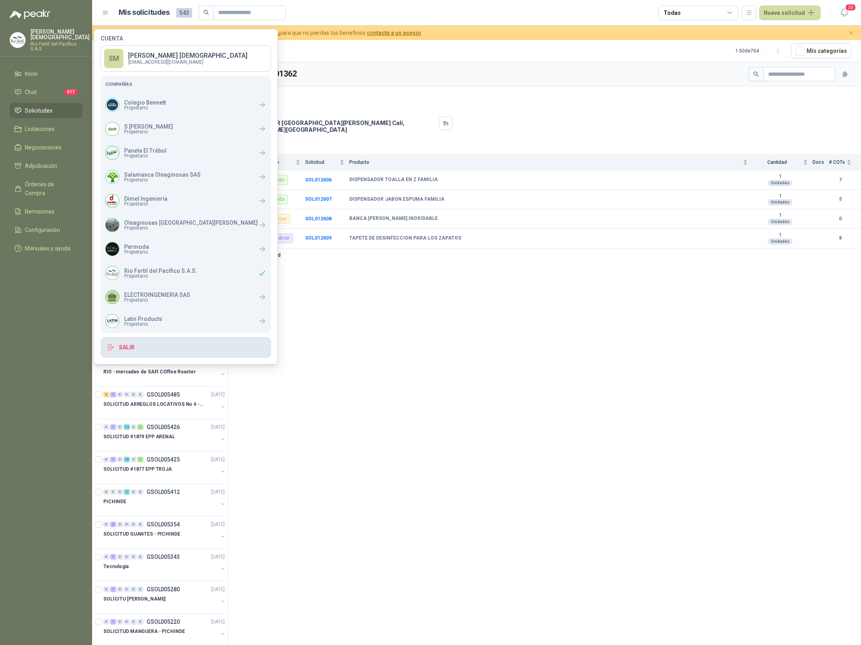
click at [125, 347] on button "Salir" at bounding box center [186, 347] width 171 height 21
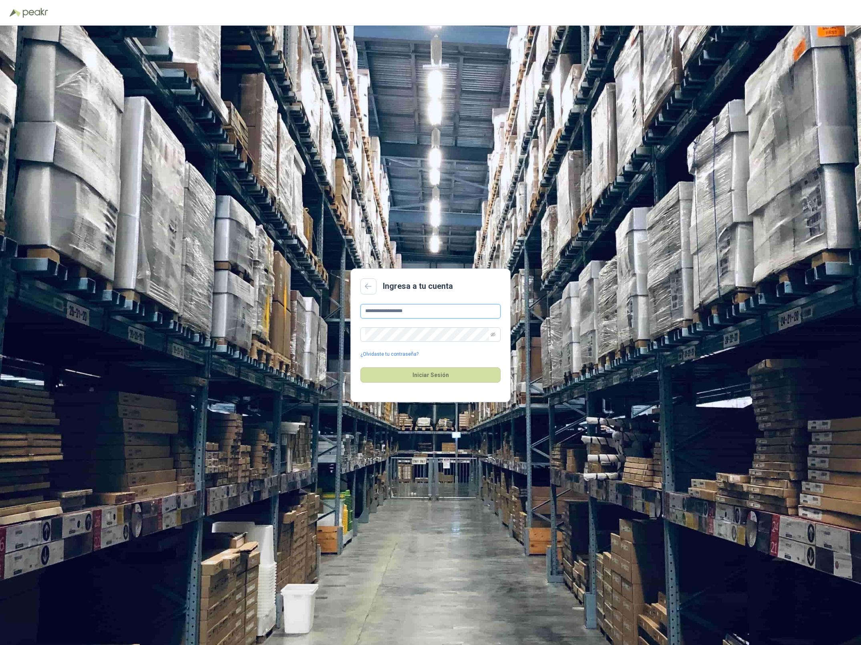
drag, startPoint x: 407, startPoint y: 318, endPoint x: 412, endPoint y: 316, distance: 5.2
click at [407, 317] on input "**********" at bounding box center [431, 311] width 140 height 14
type input "**********"
click at [430, 377] on button "Iniciar Sesión" at bounding box center [431, 374] width 140 height 15
